Goal: Navigation & Orientation: Find specific page/section

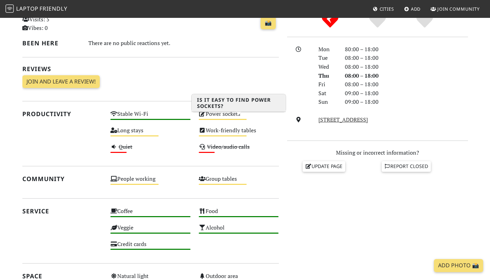
scroll to position [169, 0]
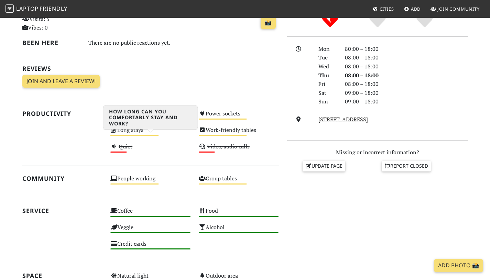
click at [148, 136] on div "Medium" at bounding box center [134, 135] width 48 height 1
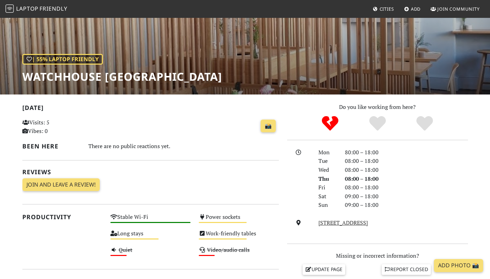
scroll to position [0, 0]
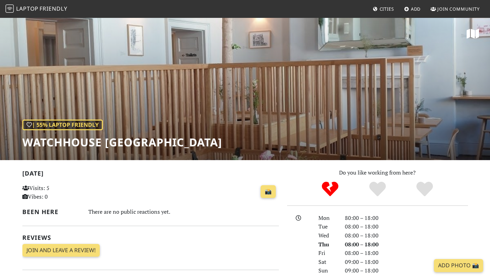
click at [28, 10] on span "Laptop" at bounding box center [27, 9] width 22 height 8
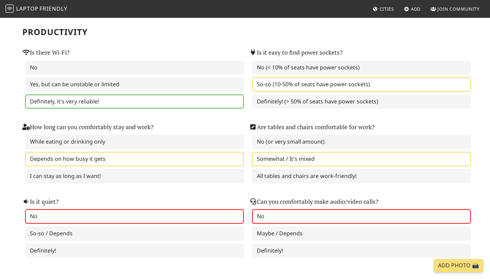
scroll to position [51, 0]
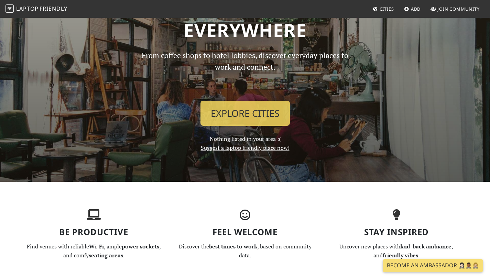
scroll to position [56, 0]
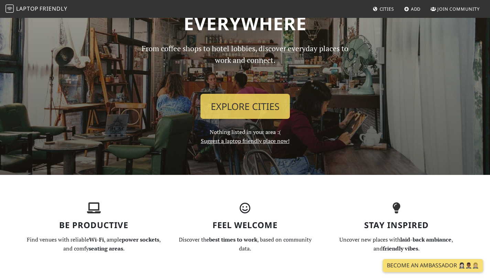
click at [246, 89] on div "From coffee shops to hotel lobbies, discover everyday places to work and connec…" at bounding box center [245, 94] width 227 height 103
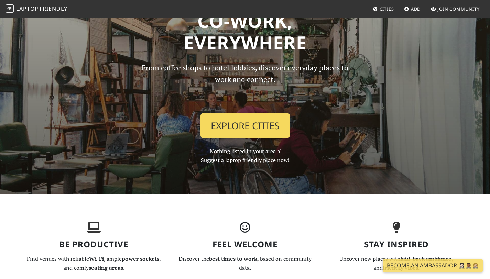
scroll to position [35, 0]
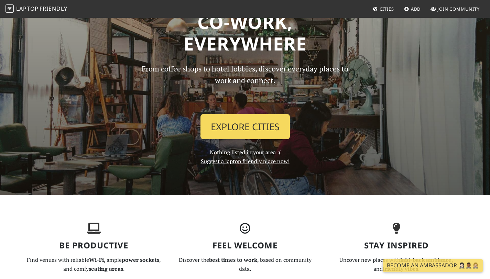
click at [231, 133] on link "Explore Cities" at bounding box center [245, 126] width 89 height 25
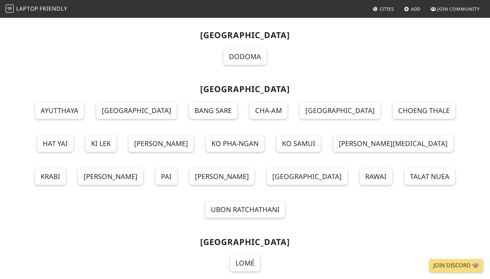
scroll to position [7595, 0]
